Goal: Information Seeking & Learning: Learn about a topic

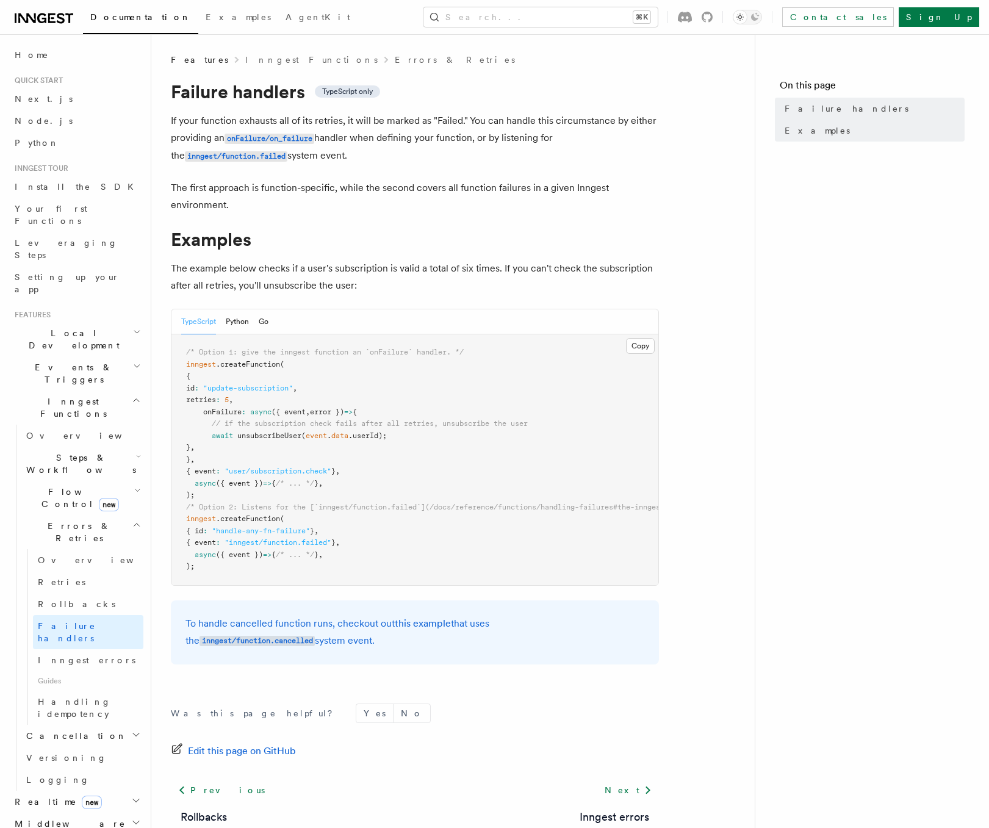
click at [137, 520] on icon "button" at bounding box center [136, 525] width 9 height 10
click at [137, 486] on icon "button" at bounding box center [137, 491] width 7 height 10
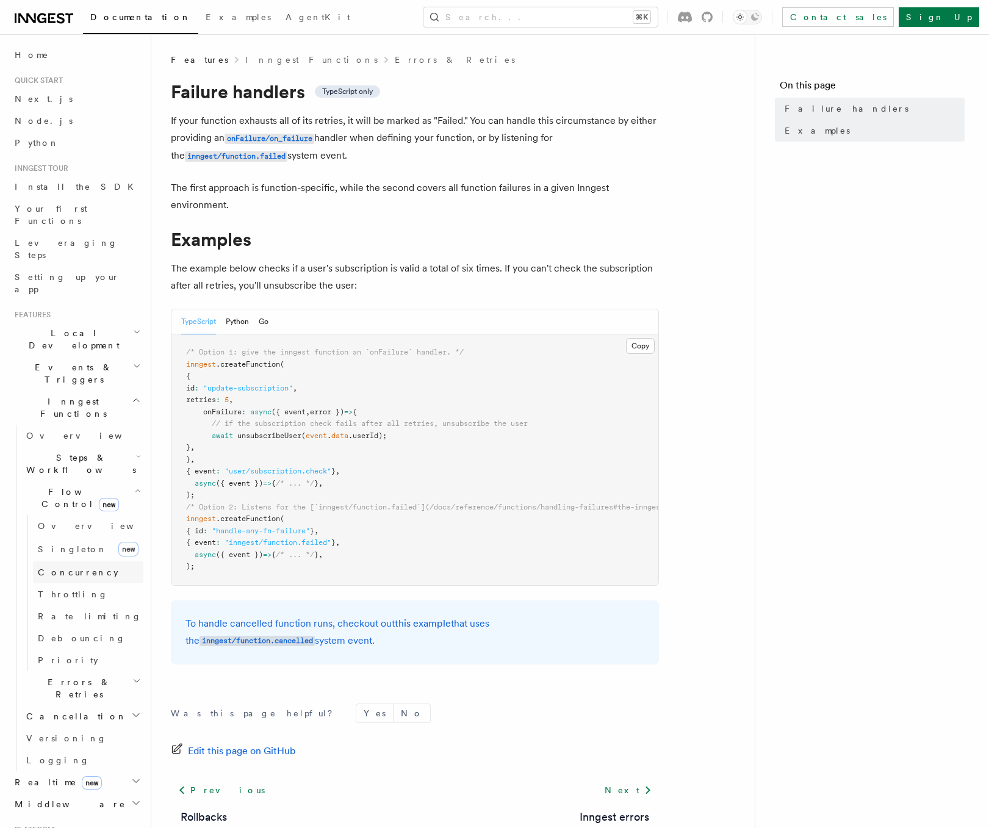
click at [96, 562] on link "Concurrency" at bounding box center [88, 573] width 110 height 22
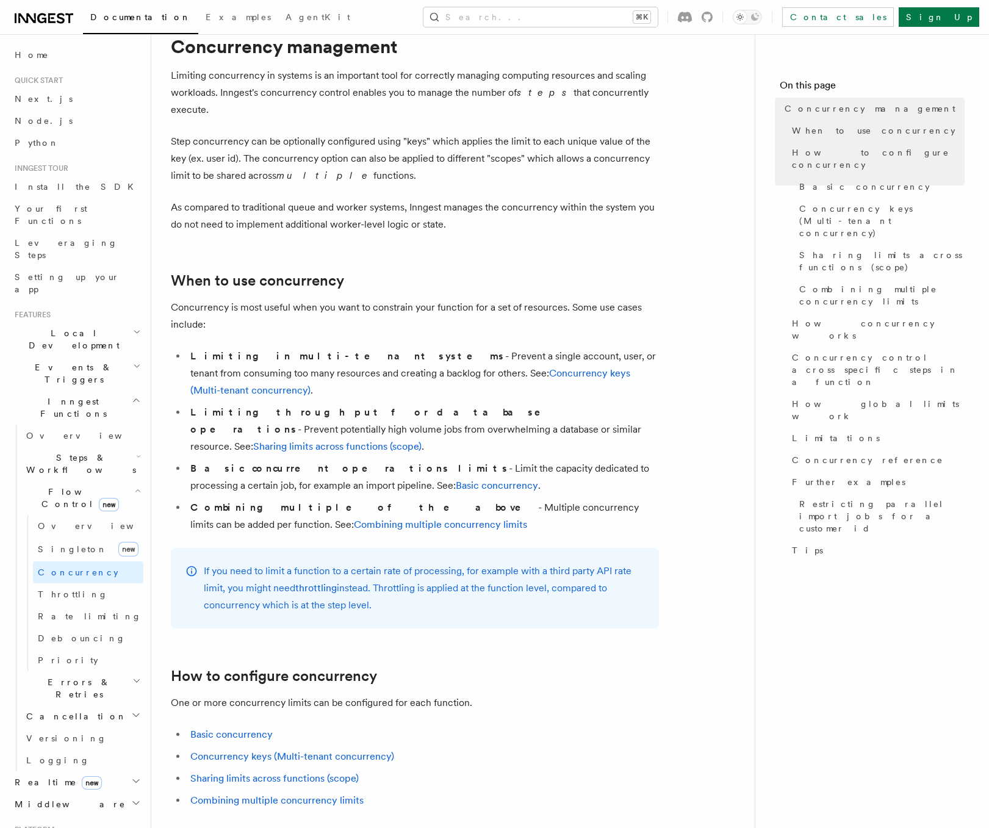
scroll to position [46, 0]
click at [104, 584] on link "Throttling" at bounding box center [88, 595] width 110 height 22
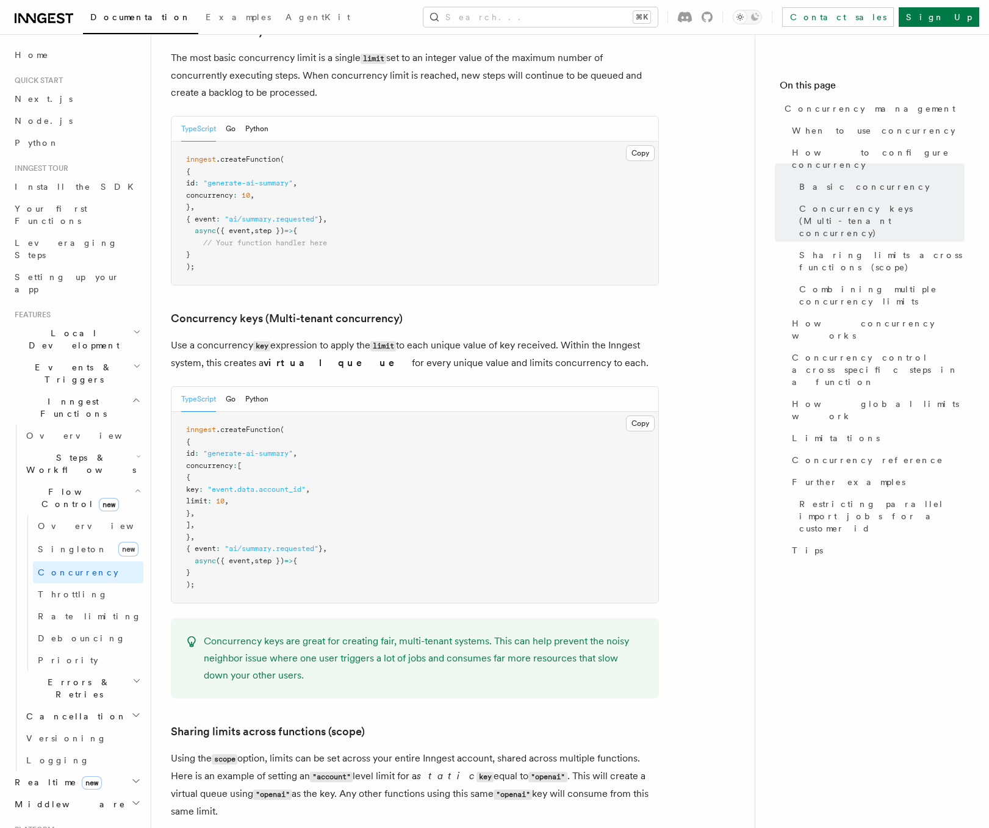
scroll to position [857, 0]
